Goal: Information Seeking & Learning: Learn about a topic

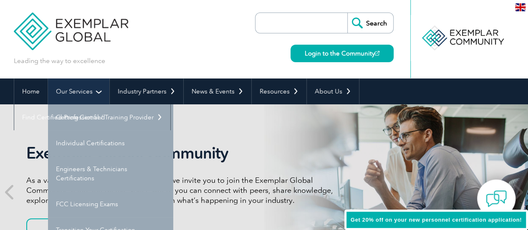
click at [100, 94] on link "Our Services" at bounding box center [78, 91] width 61 height 26
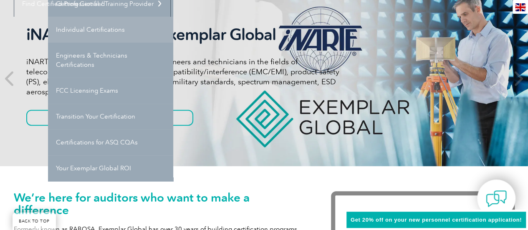
scroll to position [114, 0]
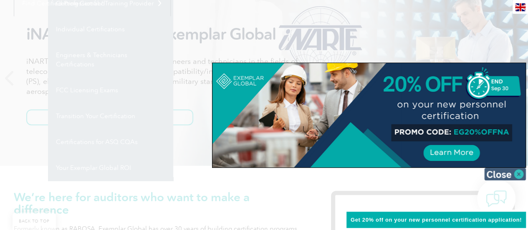
click at [519, 175] on img at bounding box center [505, 174] width 42 height 13
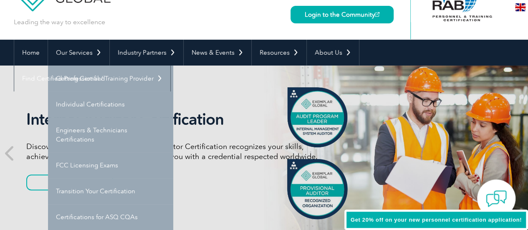
scroll to position [38, 0]
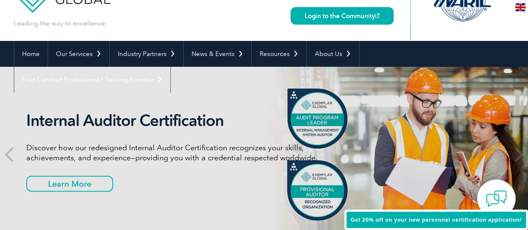
click at [0, 0] on link "Individual Certifications" at bounding box center [0, 0] width 0 height 0
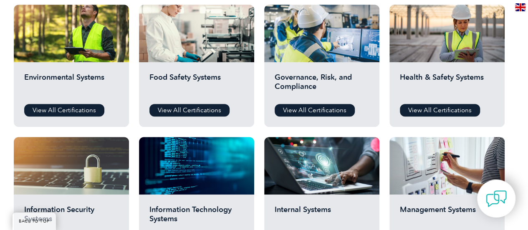
scroll to position [315, 0]
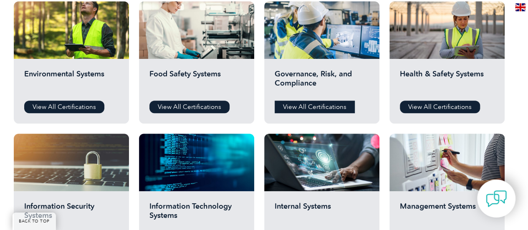
click at [311, 109] on link "View All Certifications" at bounding box center [315, 107] width 80 height 13
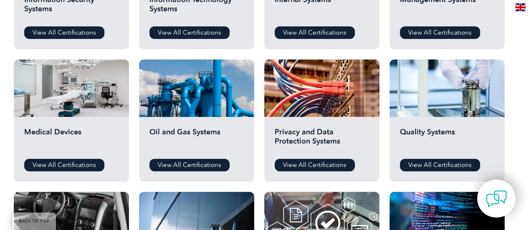
scroll to position [521, 0]
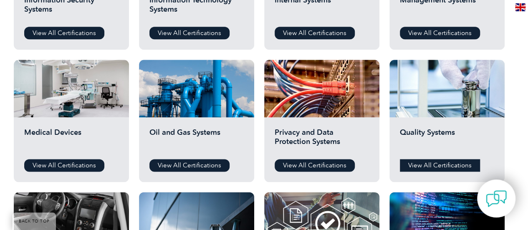
click at [449, 168] on link "View All Certifications" at bounding box center [440, 165] width 80 height 13
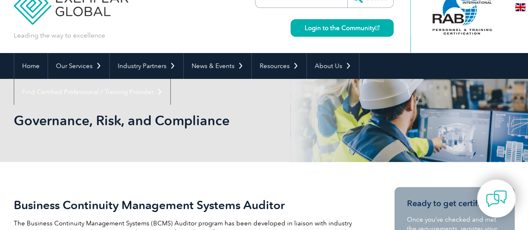
scroll to position [17, 0]
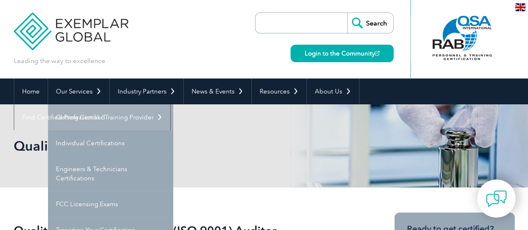
click at [94, 115] on link "Getting Certified" at bounding box center [110, 117] width 125 height 26
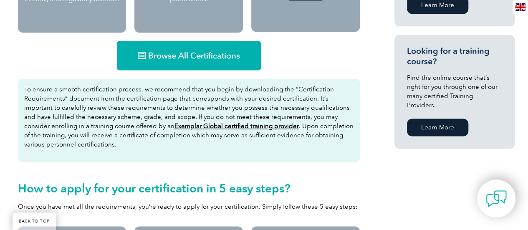
scroll to position [511, 0]
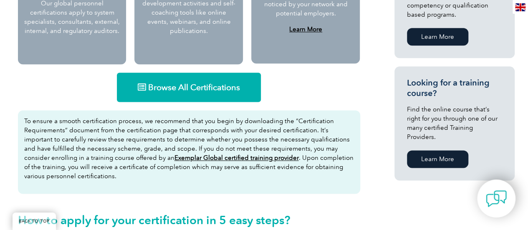
click at [189, 80] on link "Browse All Certifications" at bounding box center [189, 87] width 144 height 29
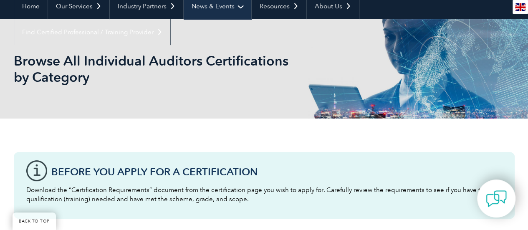
scroll to position [61, 0]
